Goal: Communication & Community: Answer question/provide support

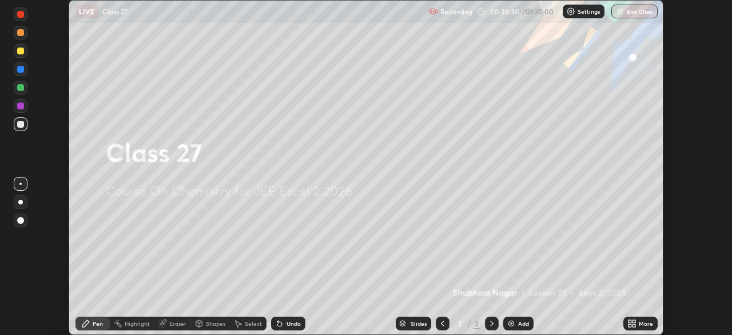
scroll to position [335, 732]
click at [491, 321] on icon at bounding box center [491, 323] width 9 height 9
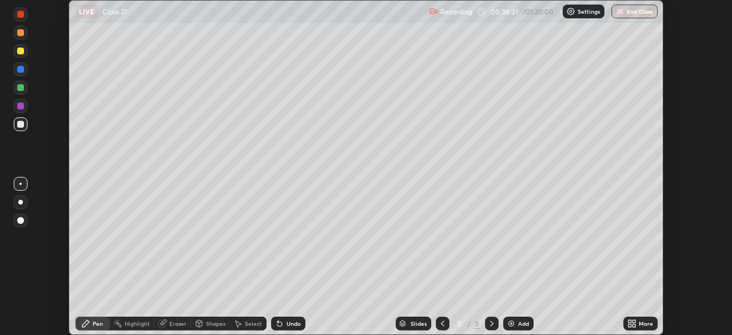
click at [491, 323] on icon at bounding box center [491, 323] width 9 height 9
click at [517, 318] on div "Add" at bounding box center [519, 323] width 30 height 14
click at [23, 90] on div at bounding box center [21, 88] width 14 height 14
click at [21, 51] on div at bounding box center [20, 50] width 7 height 7
click at [22, 104] on div at bounding box center [20, 105] width 7 height 7
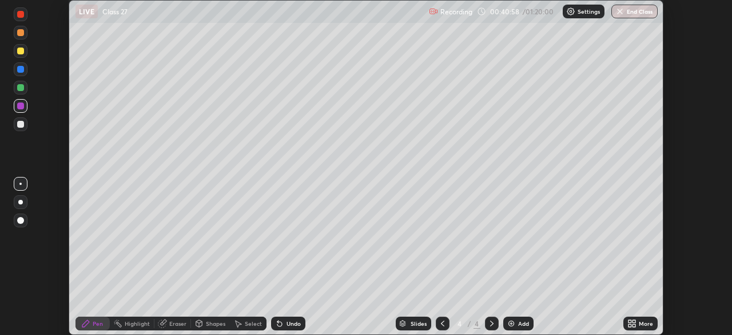
click at [491, 323] on icon at bounding box center [491, 323] width 9 height 9
click at [511, 327] on img at bounding box center [511, 323] width 9 height 9
click at [22, 125] on div at bounding box center [20, 124] width 7 height 7
click at [283, 324] on div "Undo" at bounding box center [288, 323] width 34 height 14
click at [19, 125] on div at bounding box center [20, 124] width 7 height 7
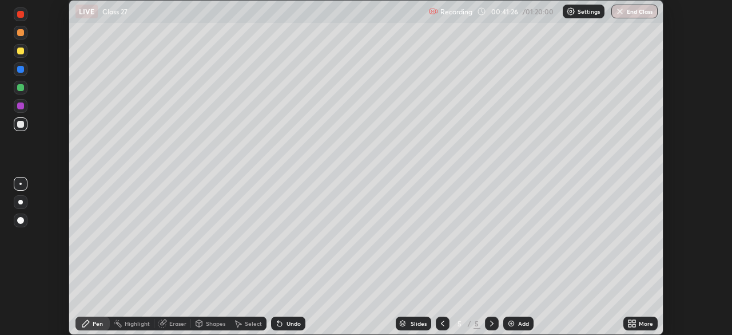
click at [22, 50] on div at bounding box center [20, 50] width 7 height 7
click at [22, 90] on div at bounding box center [20, 87] width 7 height 7
click at [26, 56] on div at bounding box center [21, 51] width 14 height 14
click at [200, 323] on icon at bounding box center [199, 323] width 6 height 7
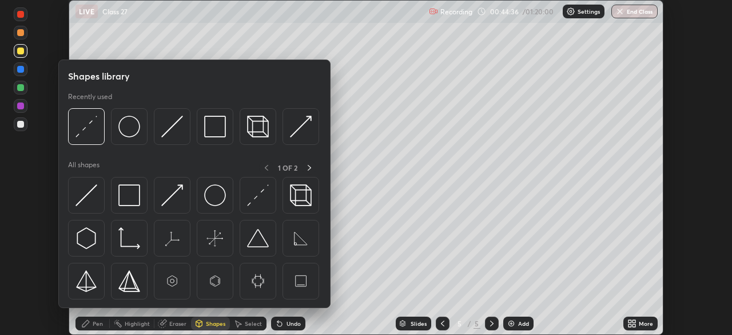
click at [171, 324] on div "Eraser" at bounding box center [177, 323] width 17 height 6
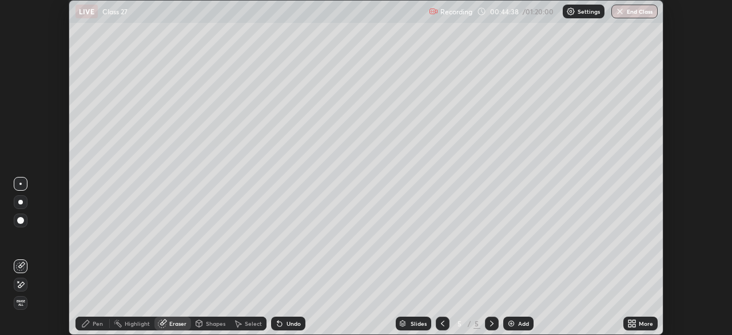
click at [19, 223] on div at bounding box center [20, 220] width 7 height 7
click at [100, 321] on div "Pen" at bounding box center [98, 323] width 10 height 6
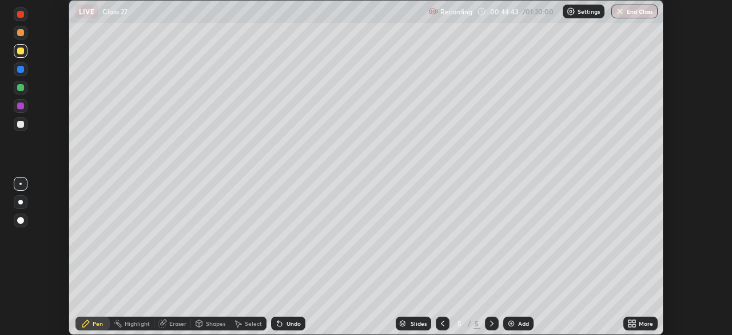
click at [19, 104] on div at bounding box center [20, 105] width 7 height 7
click at [21, 125] on div at bounding box center [20, 124] width 7 height 7
click at [20, 85] on div at bounding box center [20, 87] width 7 height 7
click at [22, 107] on div at bounding box center [20, 105] width 7 height 7
click at [19, 124] on div at bounding box center [20, 124] width 7 height 7
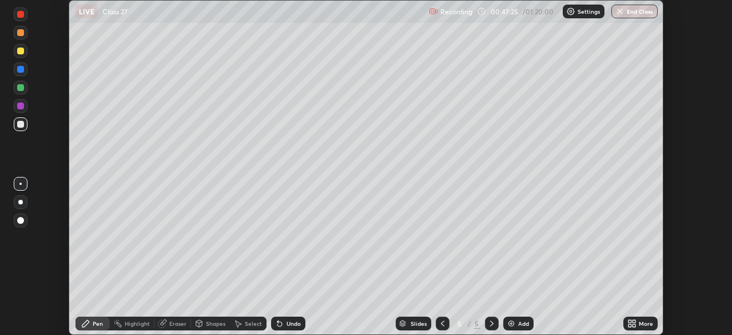
click at [22, 86] on div at bounding box center [20, 87] width 7 height 7
click at [167, 319] on div "Eraser" at bounding box center [172, 323] width 37 height 14
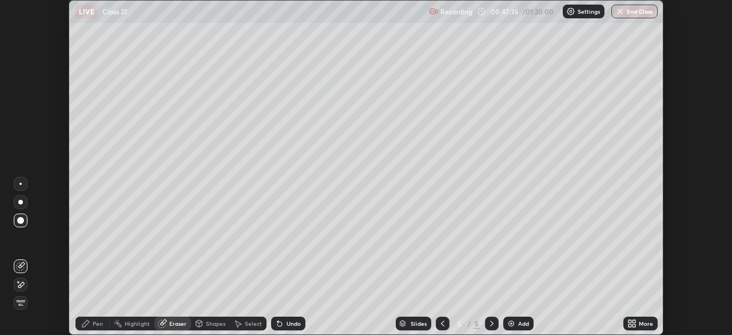
click at [21, 184] on div at bounding box center [20, 184] width 2 height 2
click at [91, 326] on div "Pen" at bounding box center [93, 323] width 34 height 14
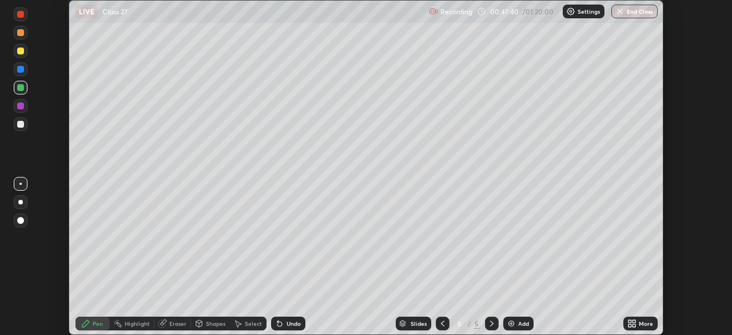
click at [19, 123] on div at bounding box center [20, 124] width 7 height 7
click at [21, 125] on div at bounding box center [20, 124] width 7 height 7
click at [26, 88] on div at bounding box center [21, 88] width 14 height 14
click at [19, 124] on div at bounding box center [20, 124] width 7 height 7
click at [14, 87] on div at bounding box center [21, 88] width 14 height 14
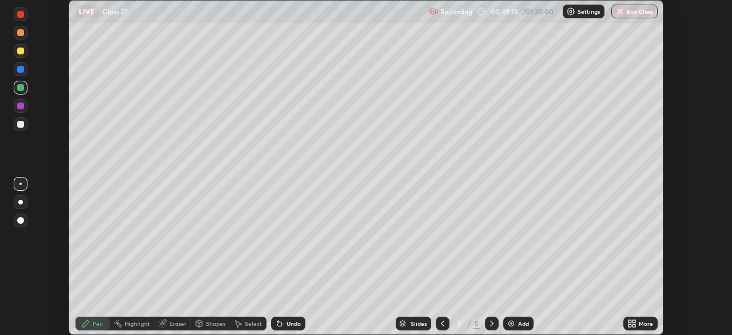
click at [22, 123] on div at bounding box center [20, 124] width 7 height 7
click at [176, 323] on div "Eraser" at bounding box center [177, 323] width 17 height 6
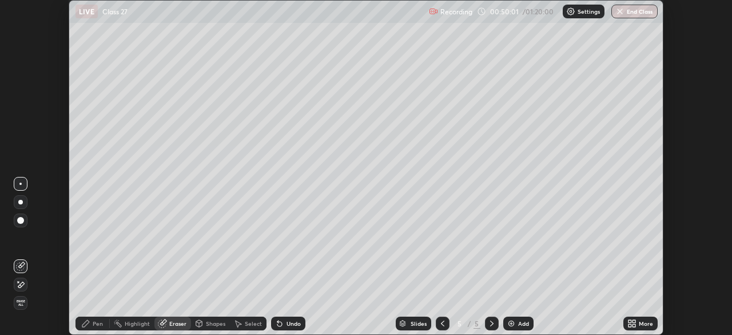
click at [96, 319] on div "Pen" at bounding box center [93, 323] width 34 height 14
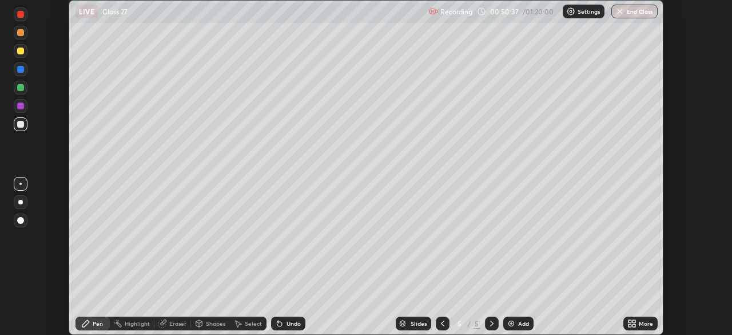
click at [177, 316] on div "Eraser" at bounding box center [172, 323] width 37 height 14
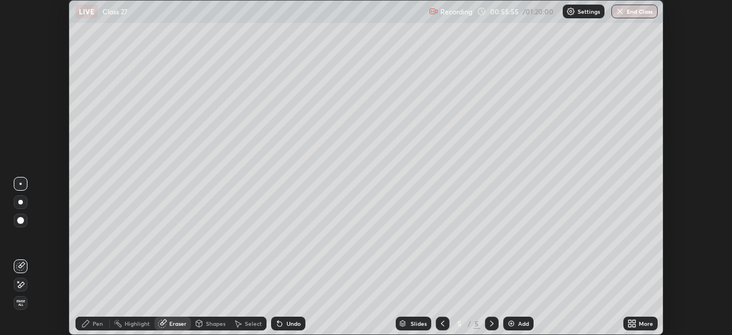
click at [490, 322] on icon at bounding box center [491, 323] width 9 height 9
click at [514, 324] on img at bounding box center [511, 323] width 9 height 9
click at [97, 326] on div "Pen" at bounding box center [98, 323] width 10 height 6
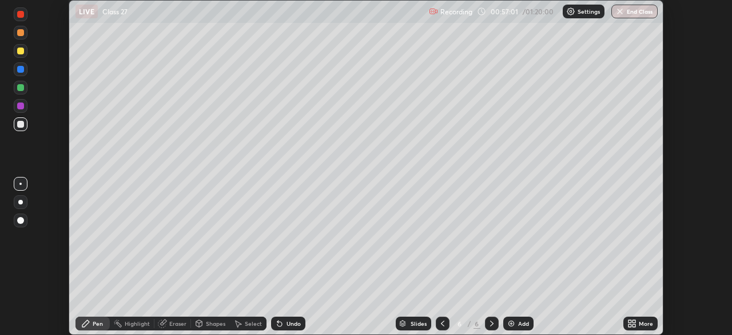
click at [21, 88] on div at bounding box center [20, 87] width 7 height 7
click at [288, 322] on div "Undo" at bounding box center [294, 323] width 14 height 6
click at [287, 324] on div "Undo" at bounding box center [294, 323] width 14 height 6
click at [516, 323] on div "Add" at bounding box center [519, 323] width 30 height 14
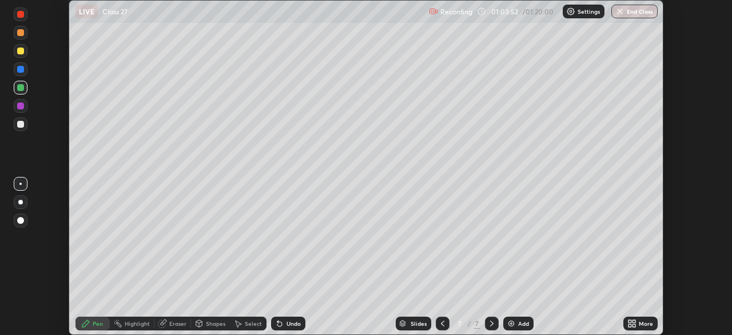
click at [284, 326] on div "Undo" at bounding box center [288, 323] width 34 height 14
click at [278, 324] on icon at bounding box center [280, 324] width 5 height 5
click at [280, 326] on icon at bounding box center [279, 323] width 9 height 9
click at [21, 128] on div at bounding box center [21, 124] width 14 height 14
click at [632, 11] on button "End Class" at bounding box center [635, 12] width 46 height 14
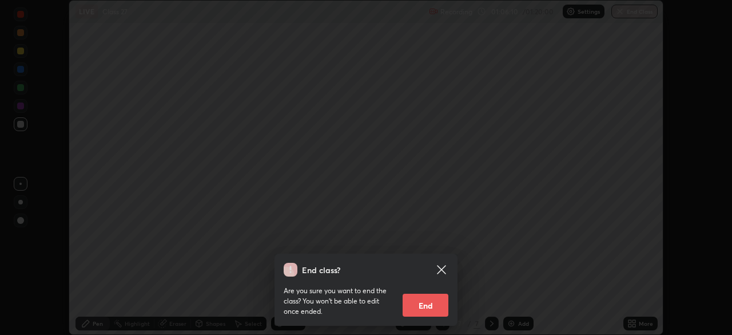
click at [432, 306] on button "End" at bounding box center [426, 305] width 46 height 23
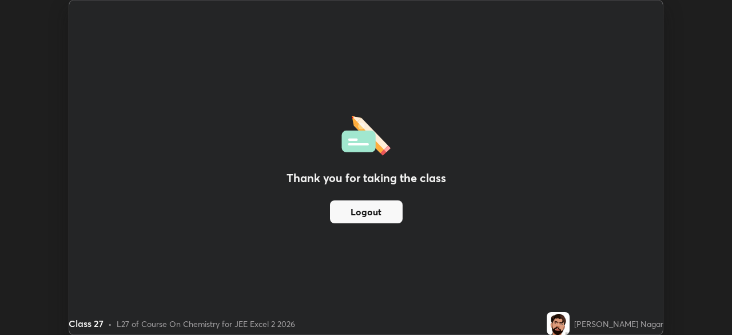
click at [343, 214] on button "Logout" at bounding box center [366, 211] width 73 height 23
click at [348, 211] on button "Logout" at bounding box center [366, 211] width 73 height 23
click at [380, 216] on button "Logout" at bounding box center [366, 211] width 73 height 23
click at [375, 211] on button "Logout" at bounding box center [366, 211] width 73 height 23
click at [370, 212] on button "Logout" at bounding box center [366, 211] width 73 height 23
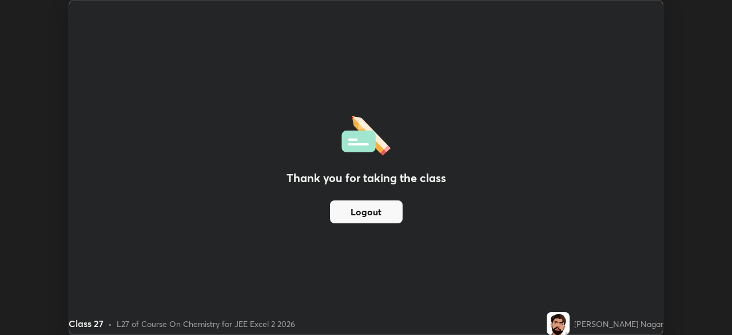
click at [370, 206] on button "Logout" at bounding box center [366, 211] width 73 height 23
click at [366, 212] on button "Logout" at bounding box center [366, 211] width 73 height 23
click at [542, 333] on div "Class 27 • L27 of Course On Chemistry for JEE Excel 2 2026" at bounding box center [306, 323] width 474 height 23
click at [352, 212] on button "Logout" at bounding box center [366, 211] width 73 height 23
